Goal: Task Accomplishment & Management: Manage account settings

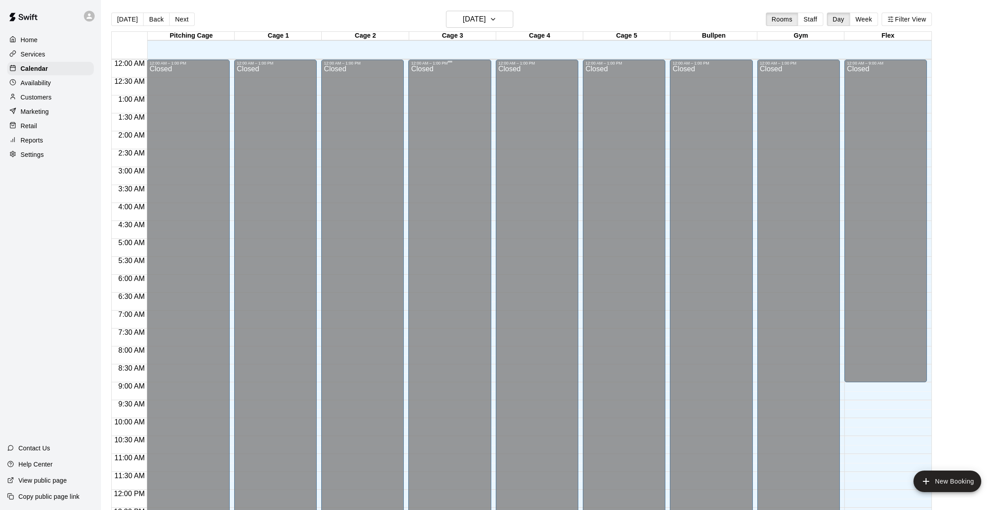
scroll to position [374, 0]
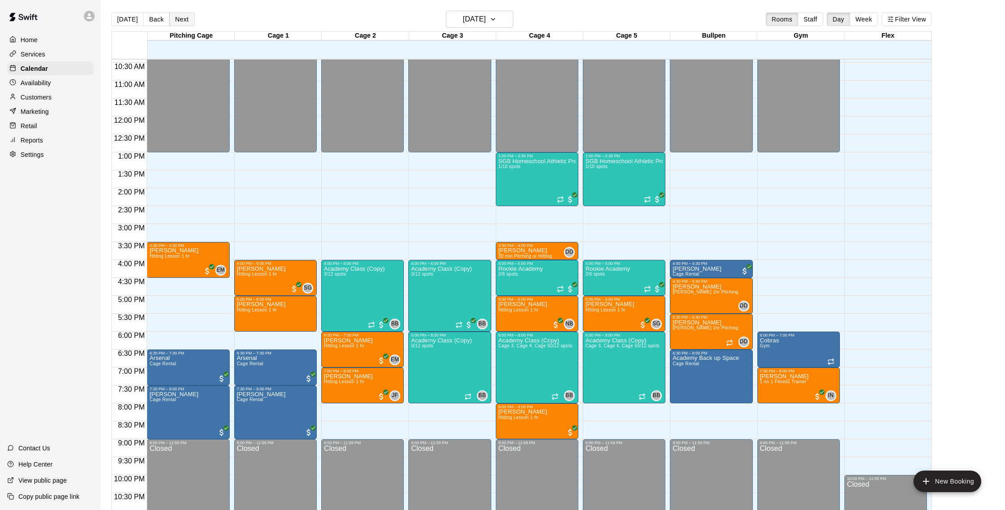
click at [183, 19] on button "Next" at bounding box center [181, 19] width 25 height 13
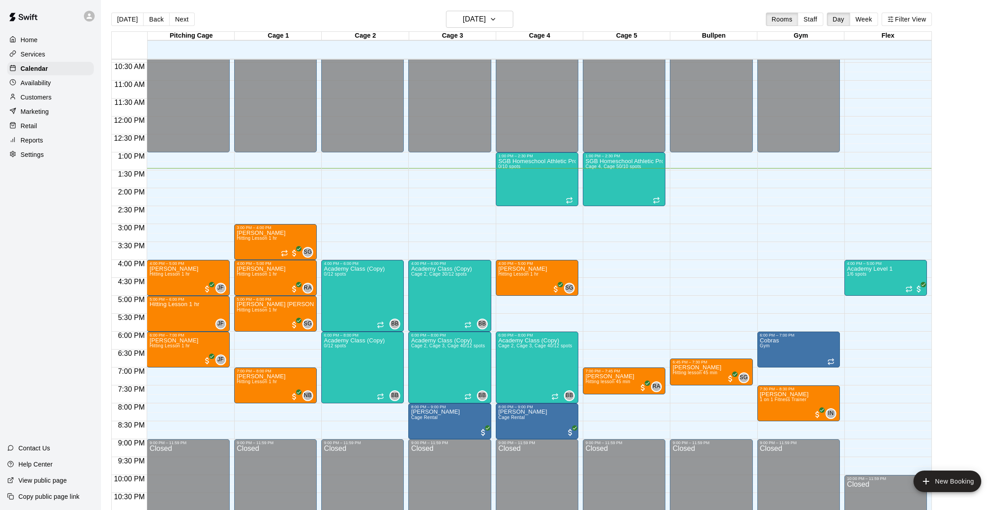
scroll to position [373, 0]
click at [479, 22] on h6 "[DATE]" at bounding box center [474, 19] width 23 height 13
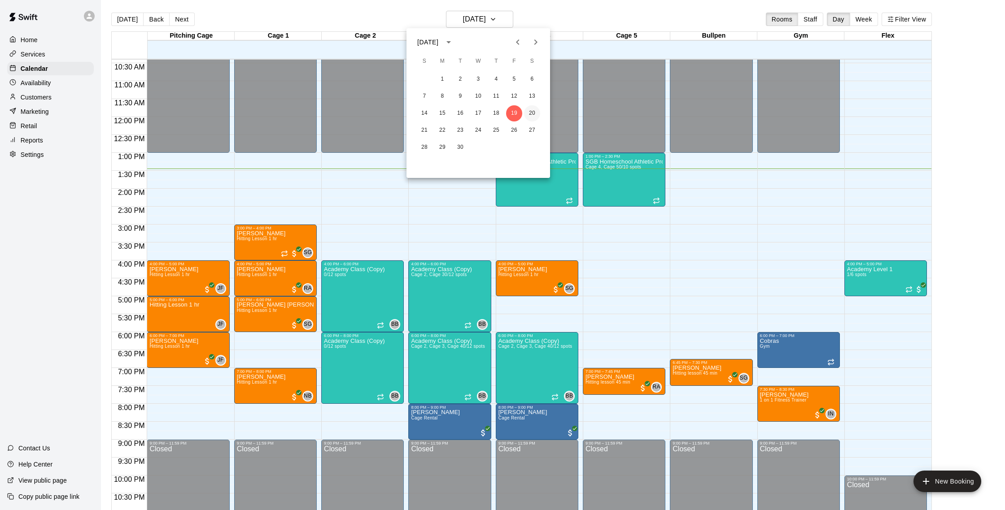
click at [534, 115] on button "20" at bounding box center [532, 113] width 16 height 16
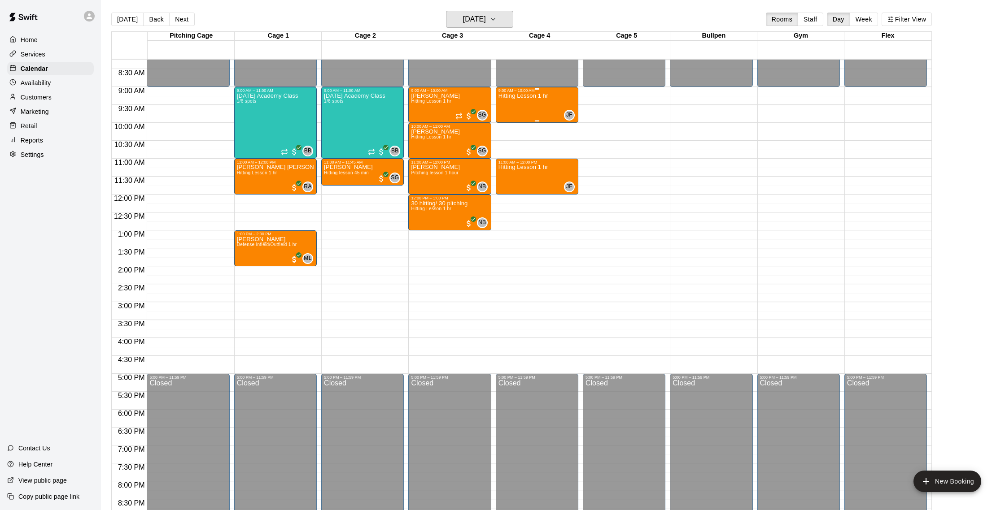
scroll to position [367, 0]
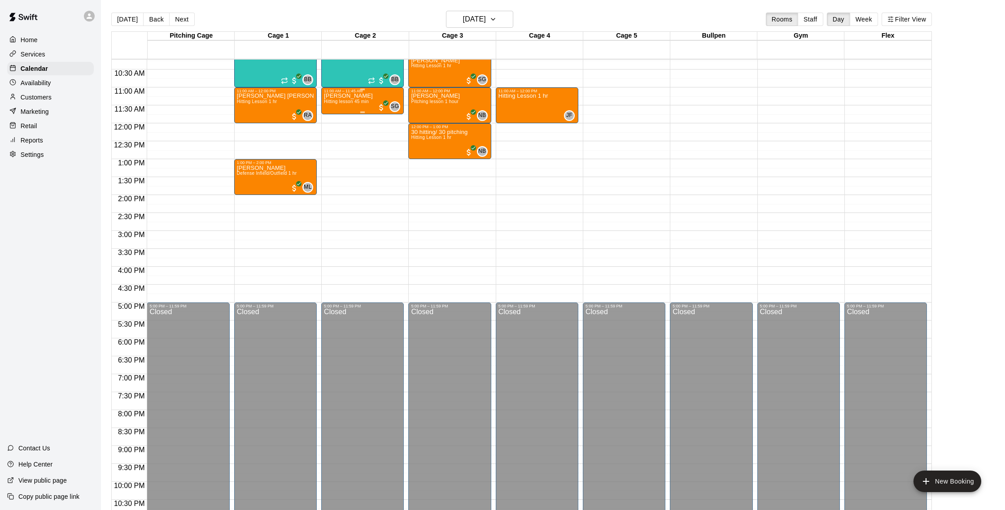
click at [345, 96] on p "[PERSON_NAME]" at bounding box center [348, 96] width 49 height 0
click at [336, 125] on img "edit" at bounding box center [333, 127] width 10 height 10
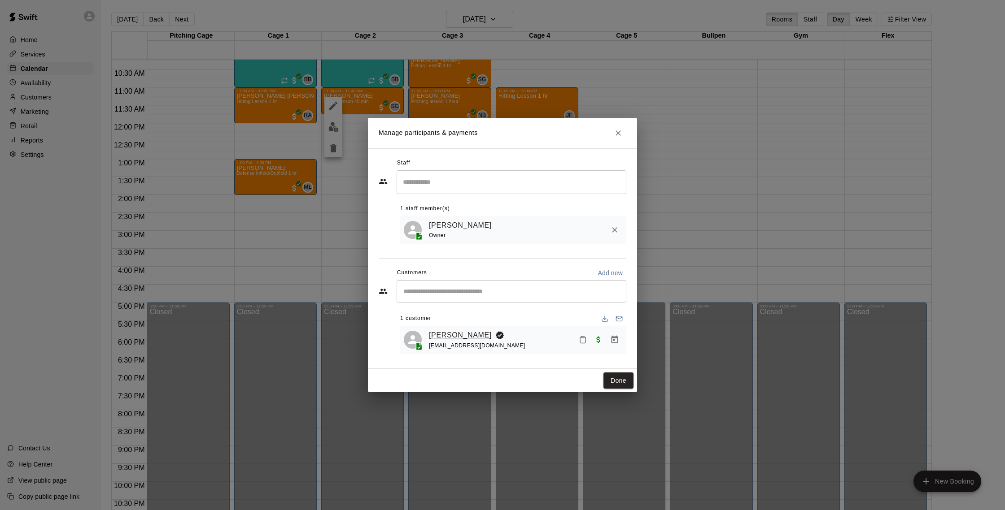
click at [457, 333] on link "[PERSON_NAME]" at bounding box center [460, 336] width 63 height 12
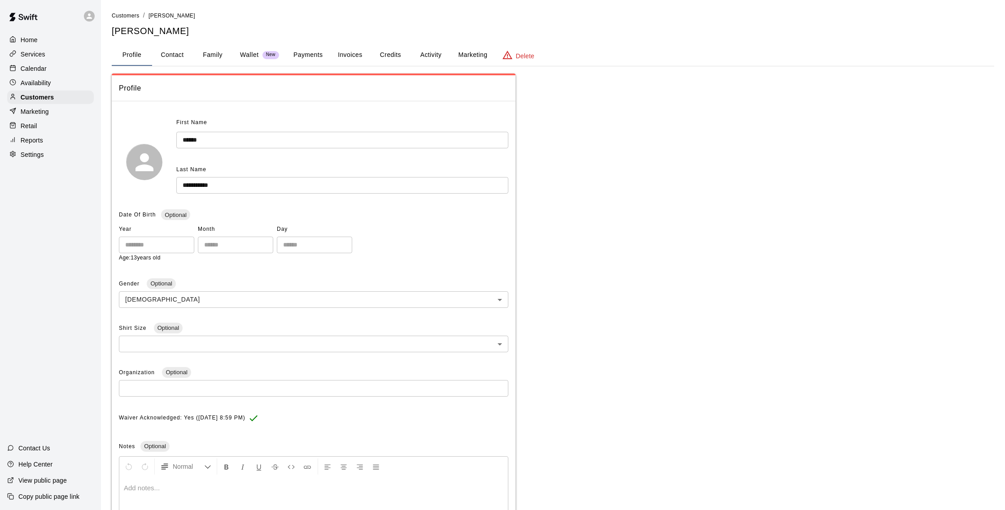
click at [217, 54] on button "Family" at bounding box center [212, 55] width 40 height 22
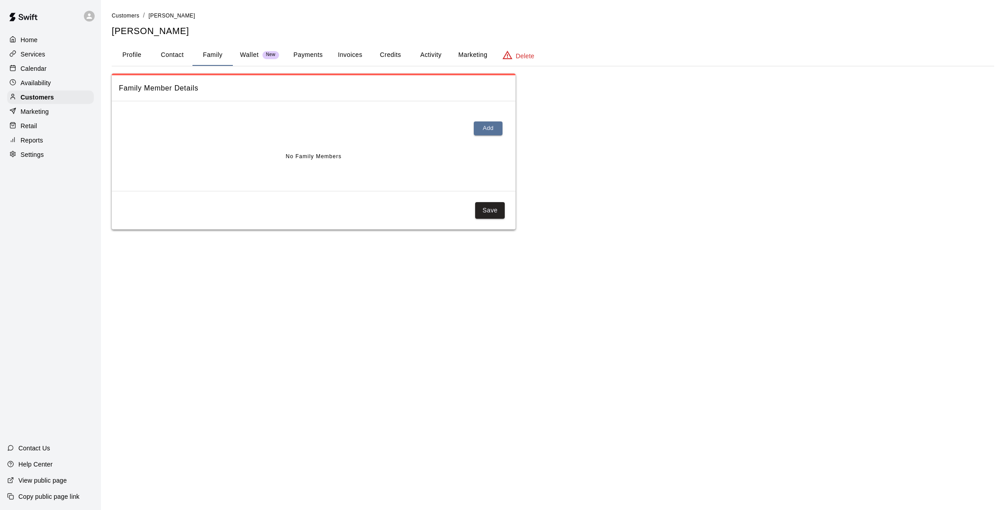
click at [179, 57] on button "Contact" at bounding box center [172, 55] width 40 height 22
select select "**"
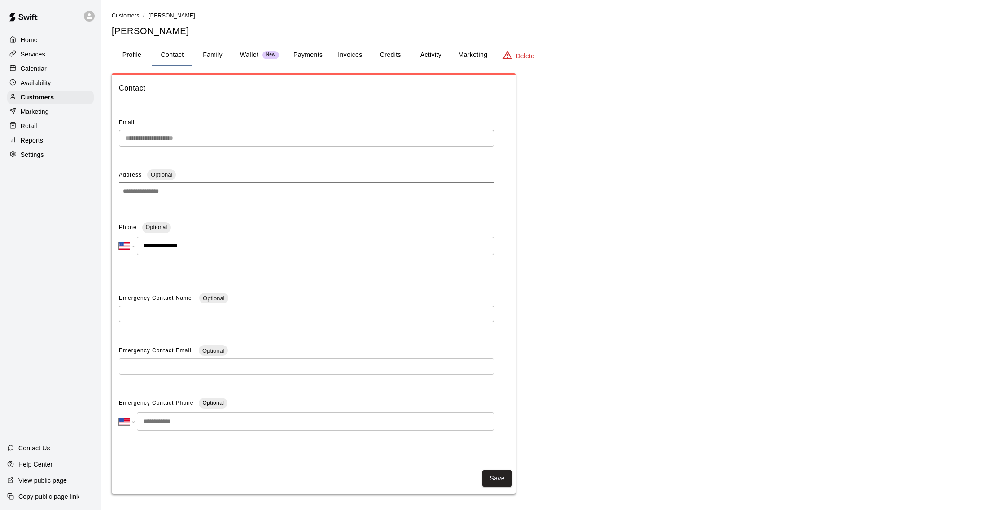
scroll to position [3, 0]
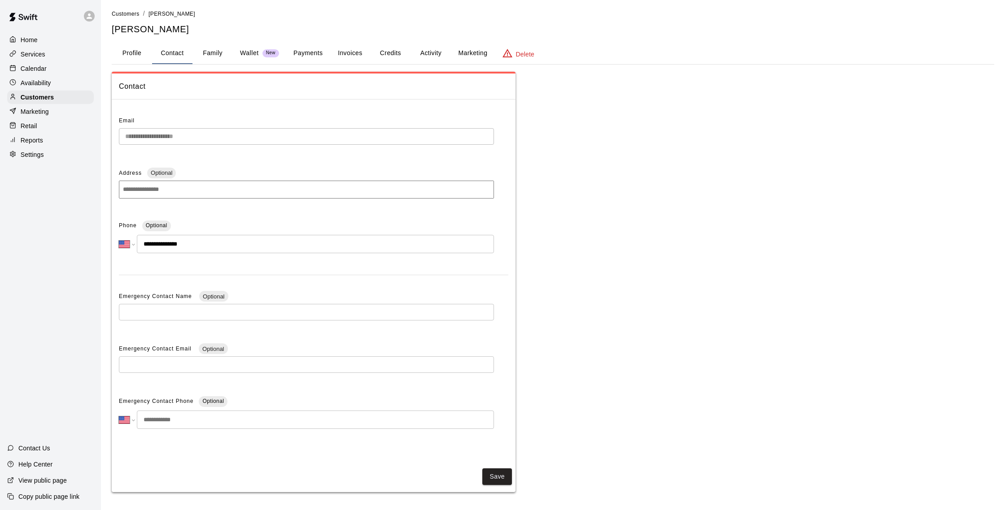
click at [25, 70] on p "Calendar" at bounding box center [34, 68] width 26 height 9
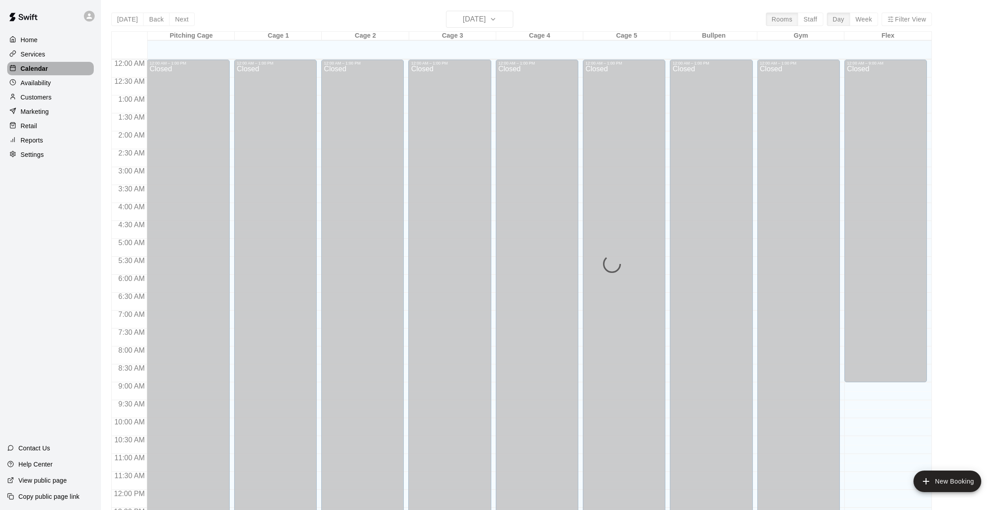
click at [32, 69] on p "Calendar" at bounding box center [34, 68] width 27 height 9
